Goal: Transaction & Acquisition: Subscribe to service/newsletter

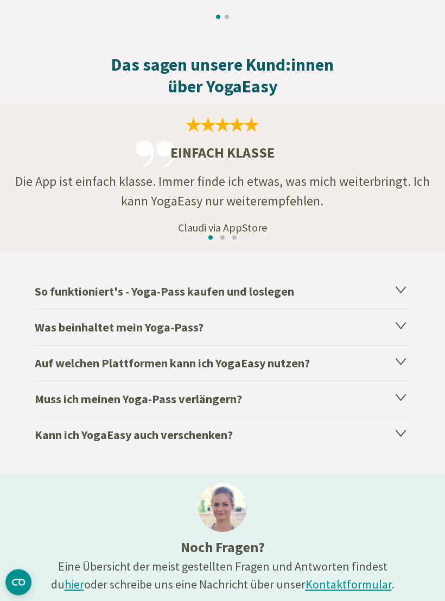
scroll to position [1663, 0]
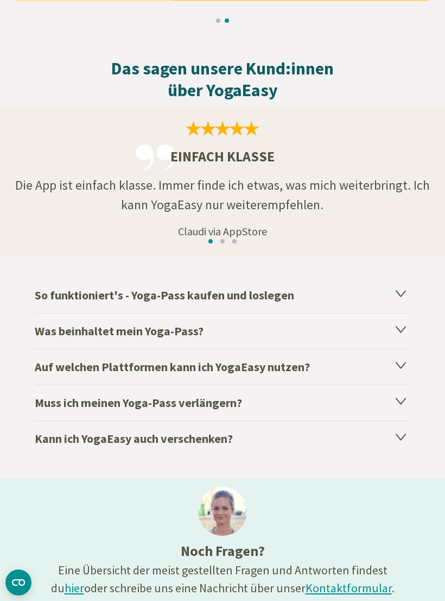
click at [384, 410] on h4 "Muss ich meinen Yoga-Pass verlängern?" at bounding box center [223, 402] width 376 height 36
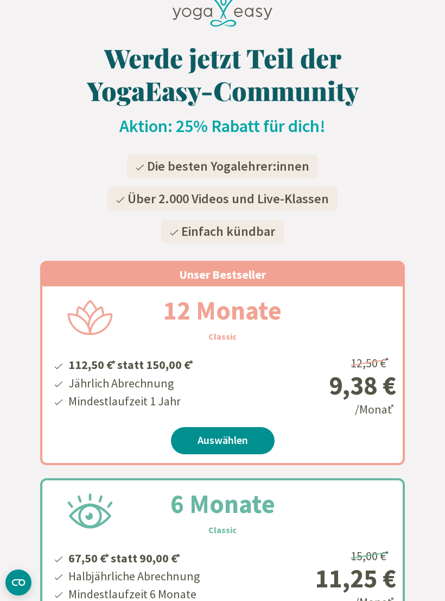
scroll to position [136, 0]
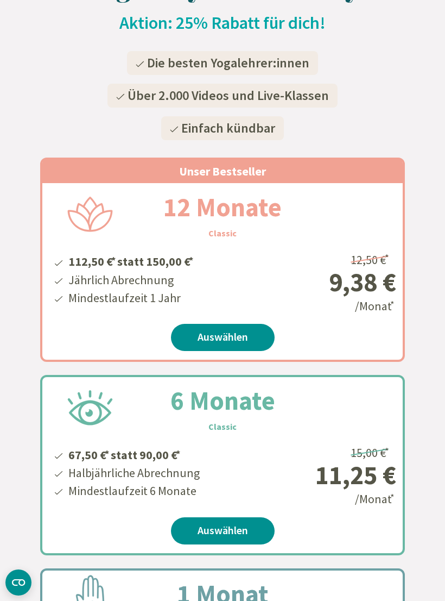
click at [235, 342] on link "Auswählen" at bounding box center [223, 337] width 104 height 27
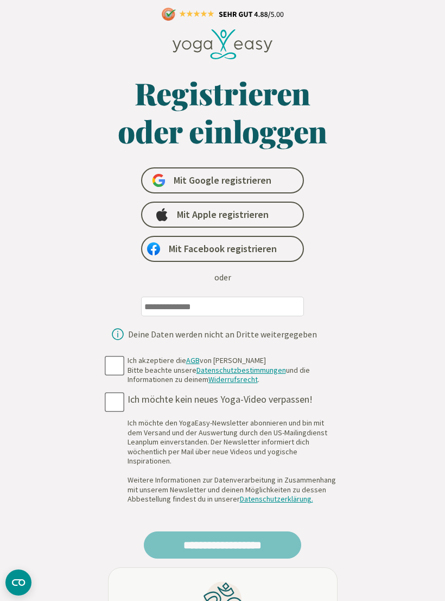
click at [179, 311] on input "email" at bounding box center [222, 306] width 163 height 20
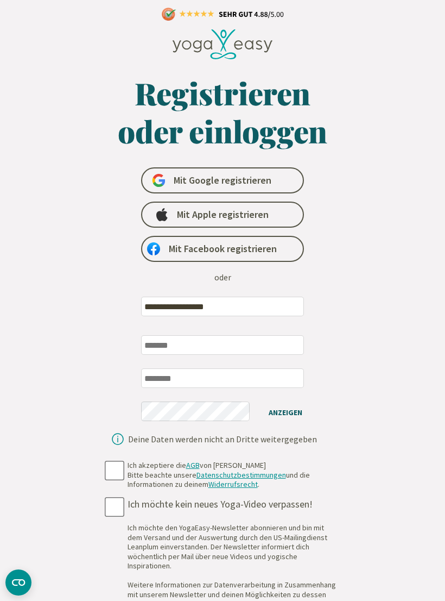
type input "**********"
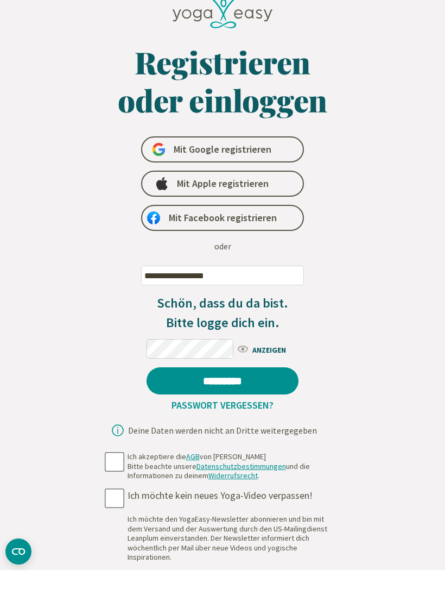
click at [231, 398] on input "*********" at bounding box center [223, 411] width 152 height 27
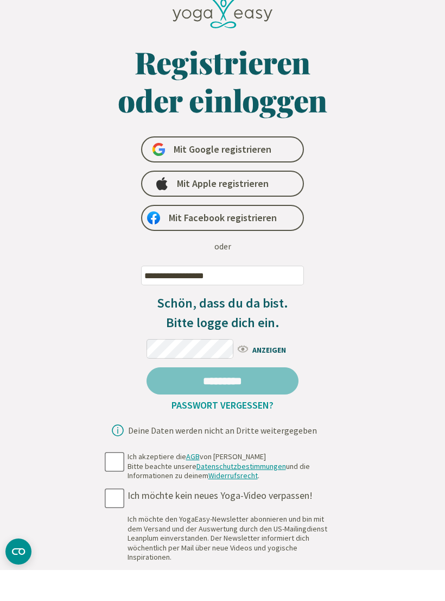
scroll to position [31, 0]
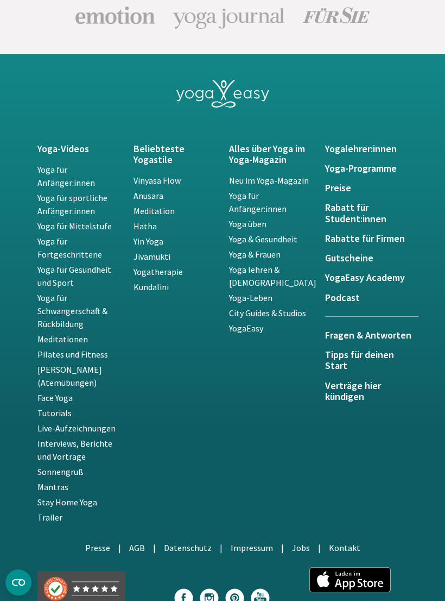
scroll to position [2259, 0]
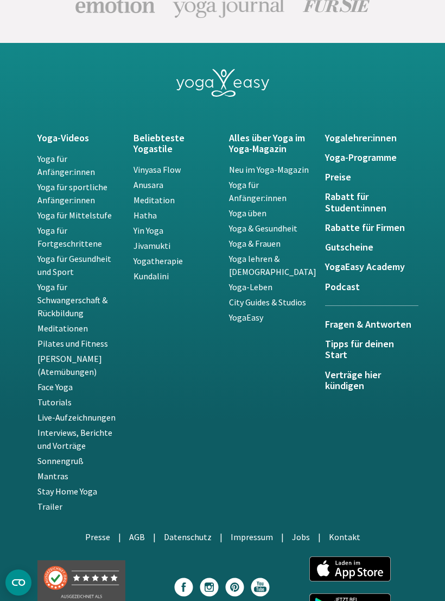
click at [52, 167] on link "Yoga für Anfänger:innen" at bounding box center [66, 165] width 58 height 24
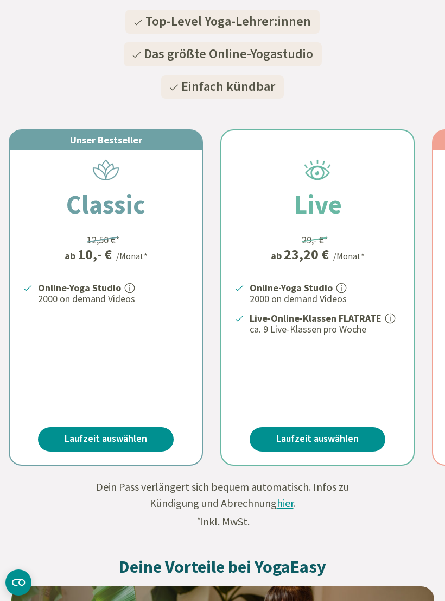
click at [113, 438] on link "Laufzeit auswählen" at bounding box center [106, 439] width 136 height 24
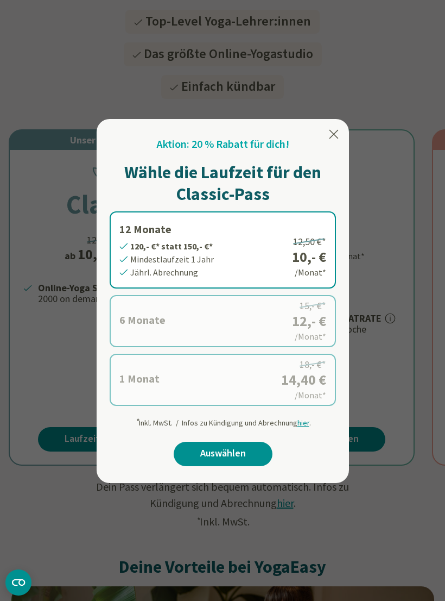
click at [230, 457] on link "Auswählen" at bounding box center [223, 453] width 99 height 24
